Goal: Check status: Check status

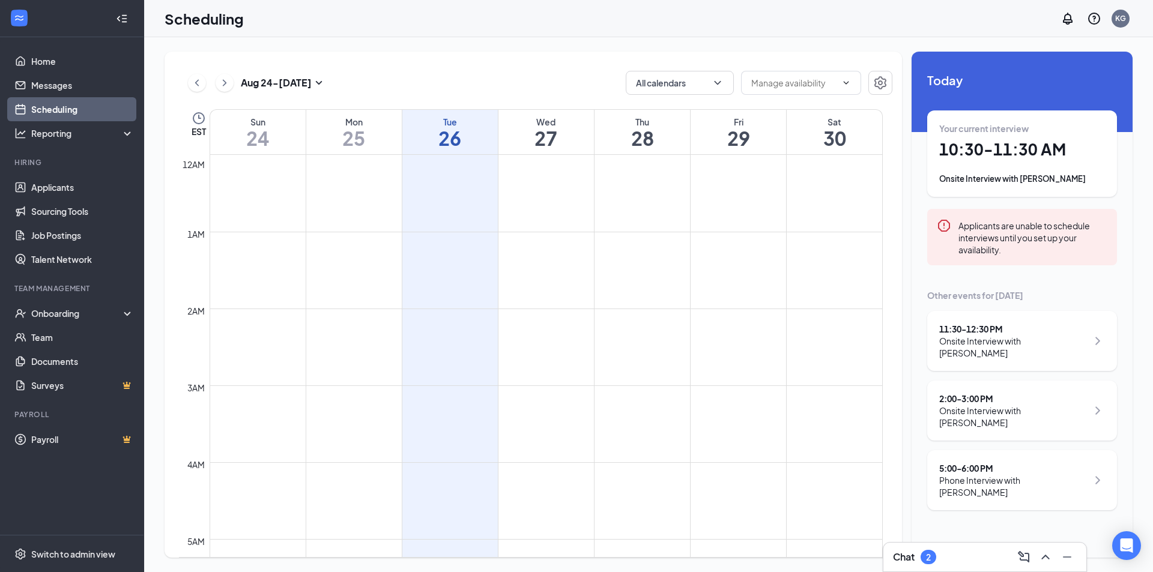
scroll to position [722, 0]
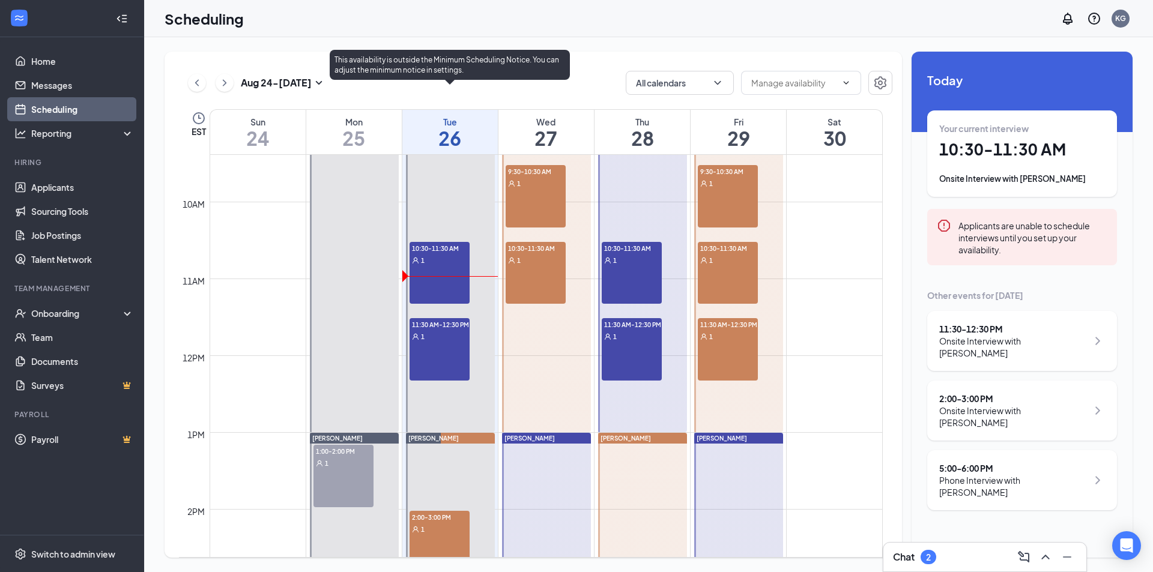
click at [439, 353] on div "11:30 AM-12:30 PM 1" at bounding box center [439, 349] width 60 height 62
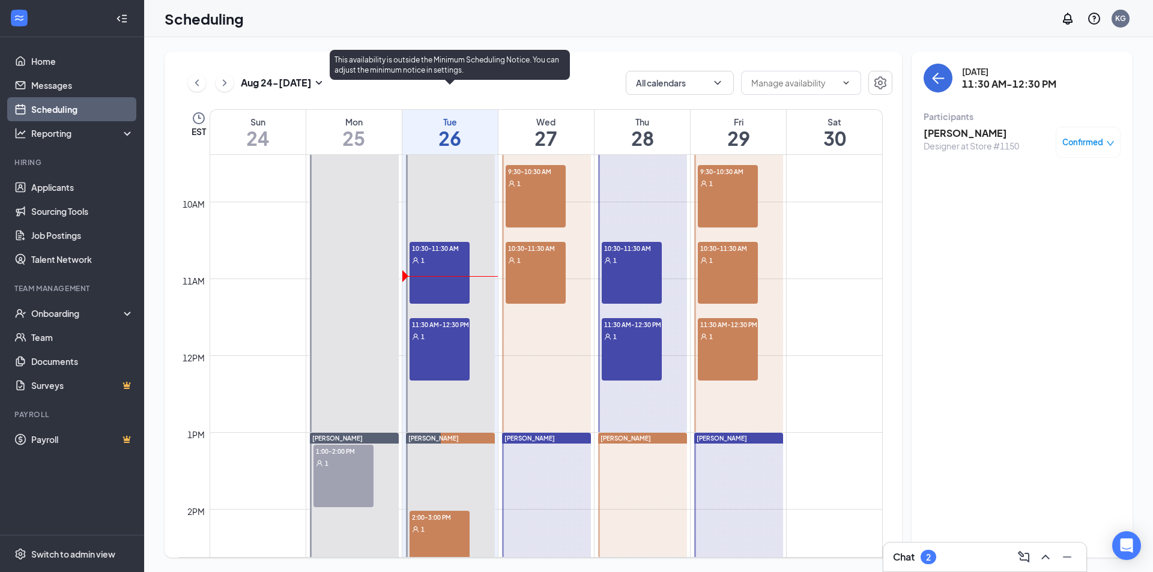
click at [433, 268] on div "10:30-11:30 AM 1" at bounding box center [439, 273] width 60 height 62
click at [430, 342] on div "1" at bounding box center [439, 336] width 60 height 12
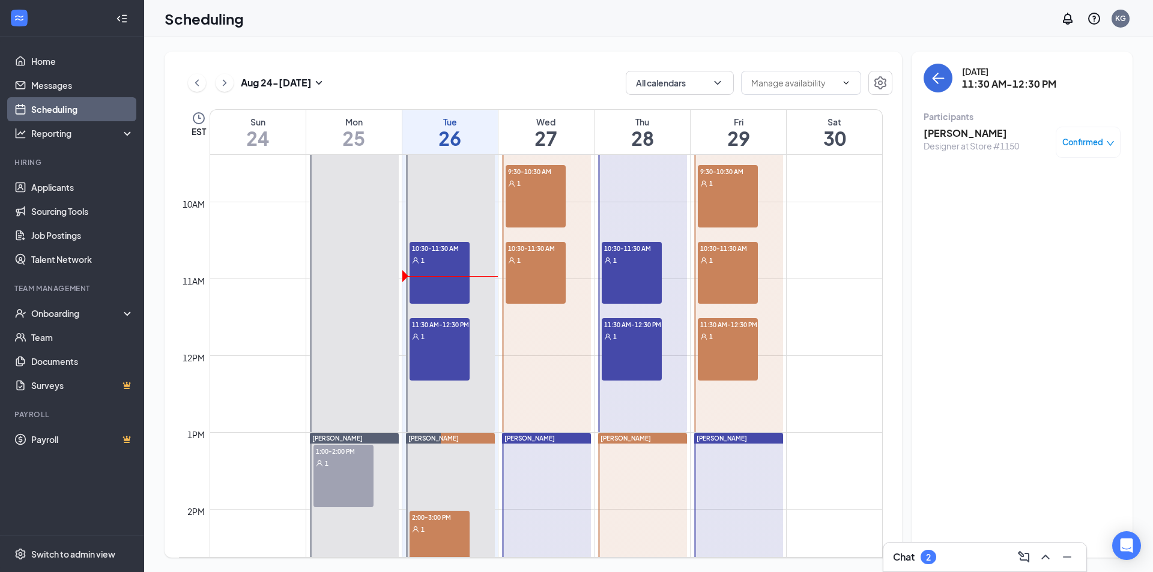
click at [959, 131] on h3 "[PERSON_NAME]" at bounding box center [970, 133] width 95 height 13
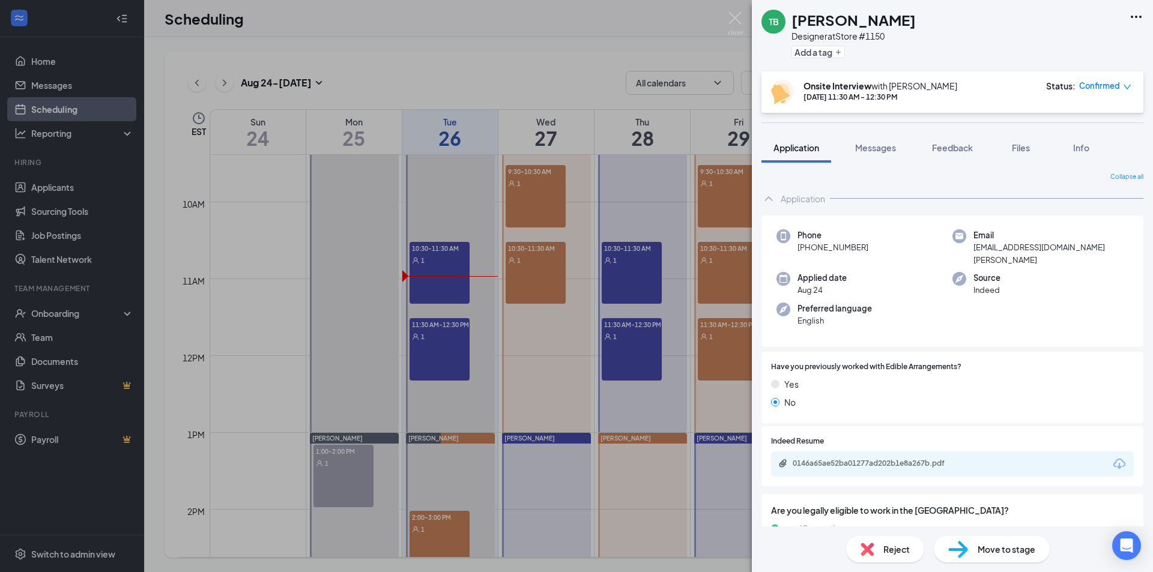
click at [780, 95] on img at bounding box center [782, 92] width 23 height 25
click at [626, 51] on div "TB [PERSON_NAME] Designer at Store #1150 Add a tag Onsite Interview with [PERSO…" at bounding box center [576, 286] width 1153 height 572
